Goal: Check status: Check status

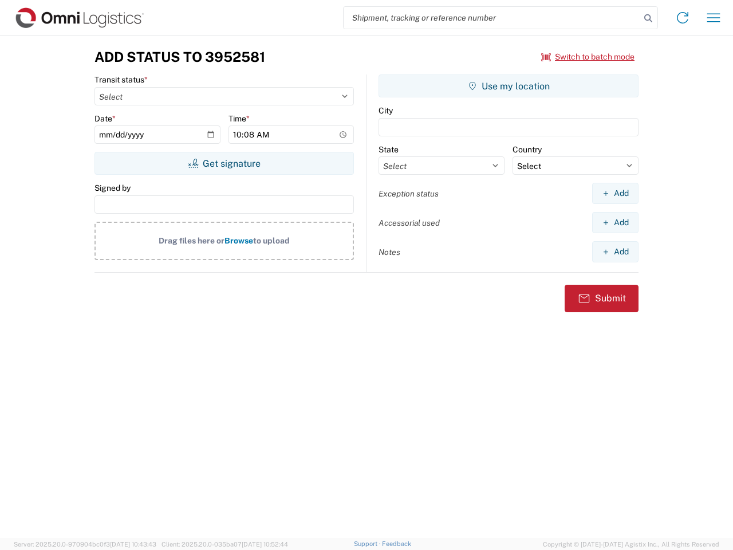
click at [492, 18] on input "search" at bounding box center [491, 18] width 297 height 22
click at [648, 18] on icon at bounding box center [648, 18] width 16 height 16
click at [682, 18] on icon at bounding box center [682, 18] width 18 height 18
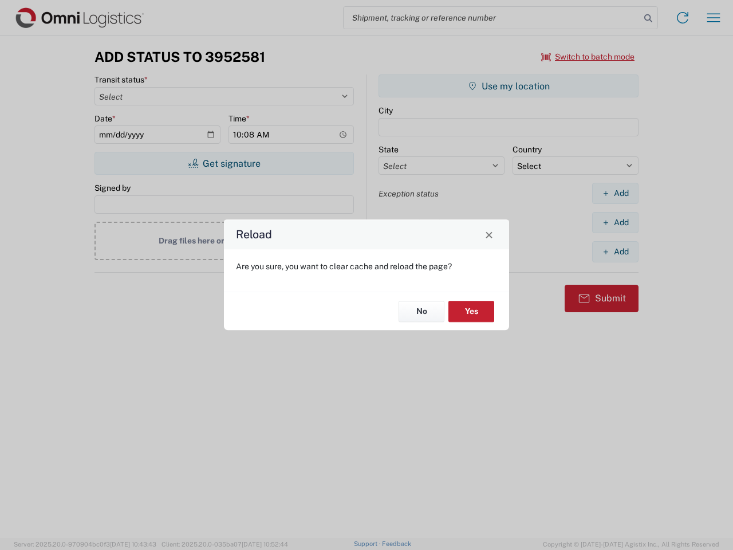
click at [713, 18] on div "Reload Are you sure, you want to clear cache and reload the page? No Yes" at bounding box center [366, 275] width 733 height 550
click at [588, 57] on div "Reload Are you sure, you want to clear cache and reload the page? No Yes" at bounding box center [366, 275] width 733 height 550
click at [224, 163] on div "Reload Are you sure, you want to clear cache and reload the page? No Yes" at bounding box center [366, 275] width 733 height 550
click at [508, 86] on div "Reload Are you sure, you want to clear cache and reload the page? No Yes" at bounding box center [366, 275] width 733 height 550
click at [615, 193] on div "Reload Are you sure, you want to clear cache and reload the page? No Yes" at bounding box center [366, 275] width 733 height 550
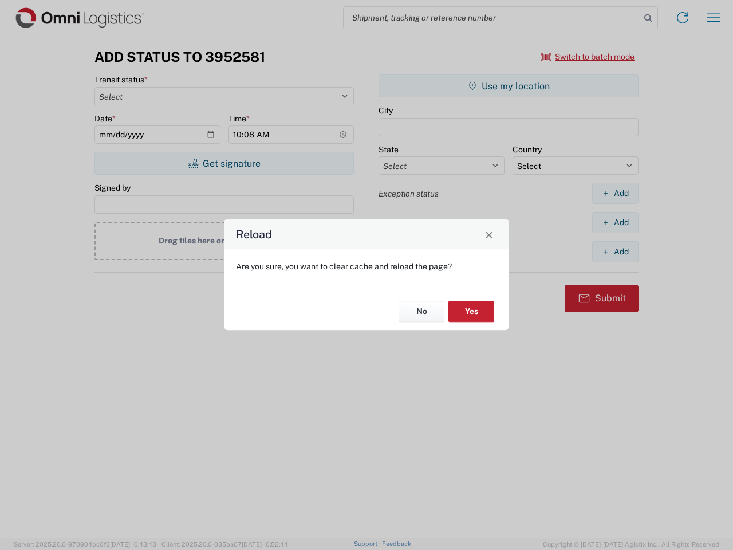
click at [615, 222] on div "Reload Are you sure, you want to clear cache and reload the page? No Yes" at bounding box center [366, 275] width 733 height 550
click at [615, 251] on div "Reload Are you sure, you want to clear cache and reload the page? No Yes" at bounding box center [366, 275] width 733 height 550
